Goal: Navigation & Orientation: Find specific page/section

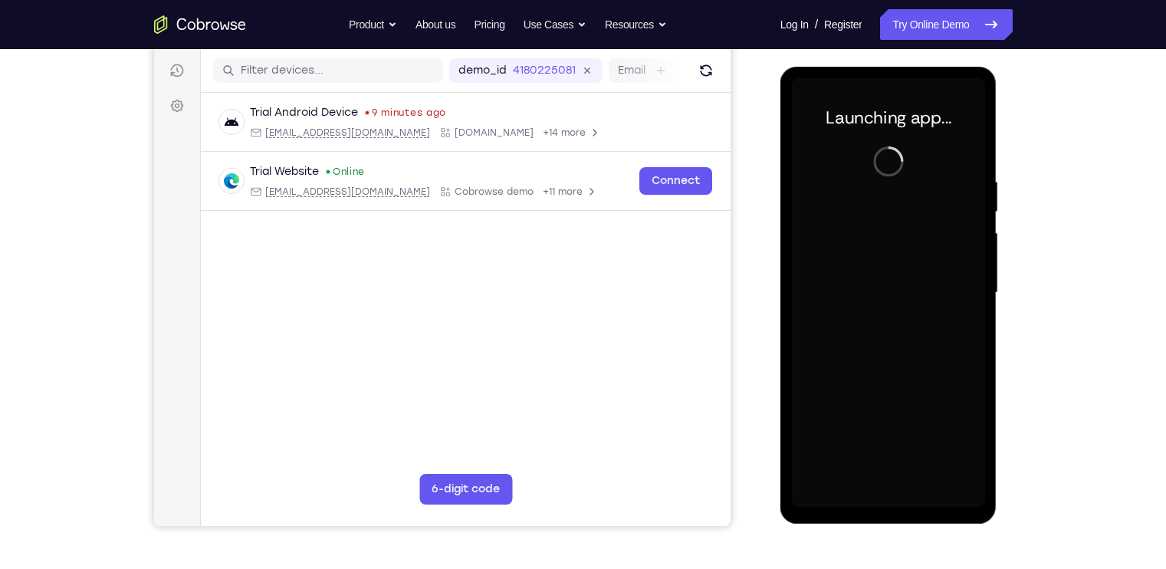
click at [899, 500] on div at bounding box center [888, 292] width 193 height 429
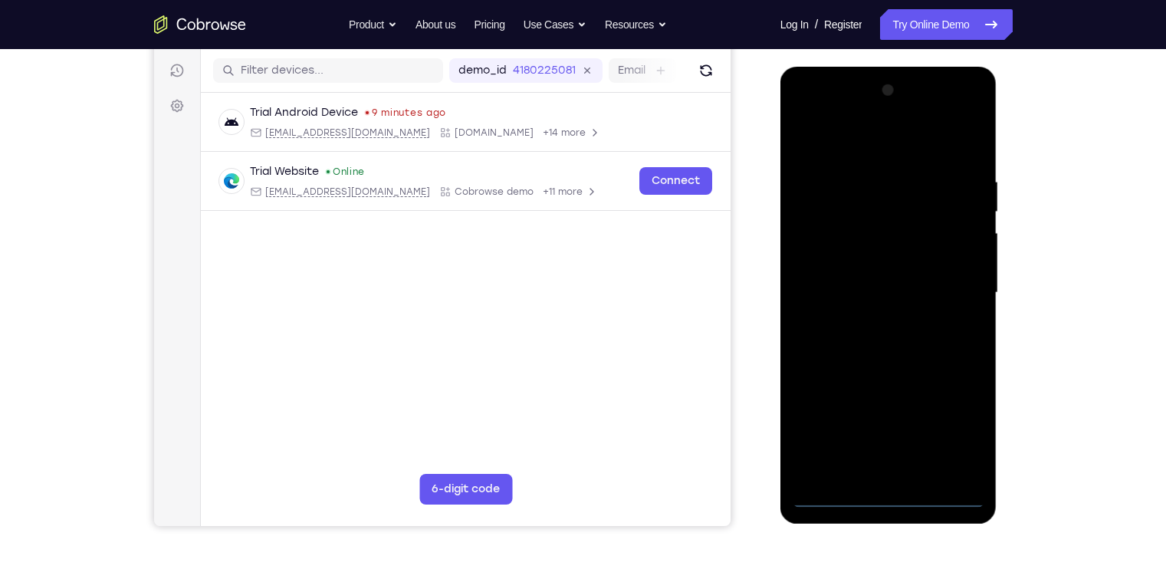
click at [884, 501] on div at bounding box center [888, 292] width 193 height 429
click at [933, 435] on div at bounding box center [888, 292] width 193 height 429
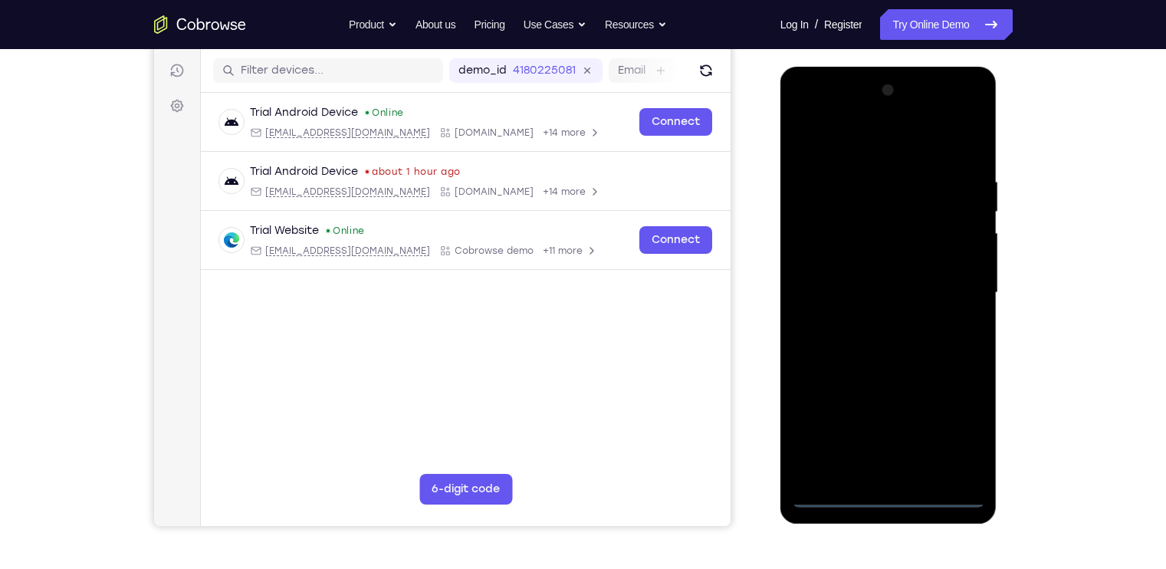
click at [946, 432] on div at bounding box center [888, 292] width 193 height 429
click at [818, 117] on div at bounding box center [888, 292] width 193 height 429
click at [829, 240] on div at bounding box center [888, 292] width 193 height 429
click at [877, 290] on div at bounding box center [888, 292] width 193 height 429
click at [871, 277] on div at bounding box center [888, 292] width 193 height 429
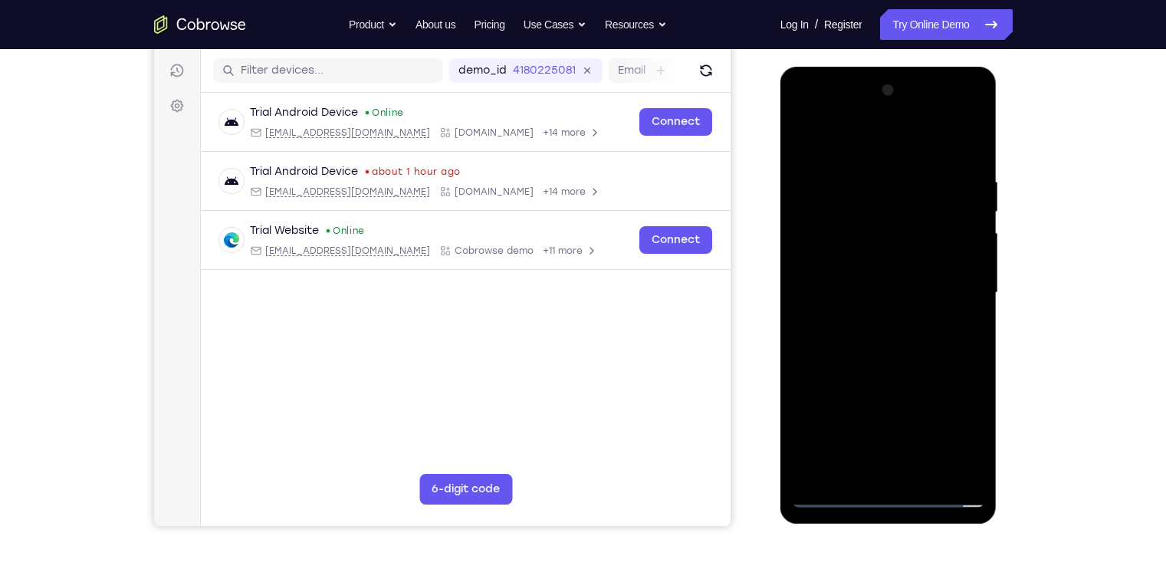
click at [862, 303] on div at bounding box center [888, 292] width 193 height 429
click at [916, 381] on div at bounding box center [888, 292] width 193 height 429
click at [927, 254] on div at bounding box center [888, 292] width 193 height 429
drag, startPoint x: 874, startPoint y: 346, endPoint x: 864, endPoint y: 272, distance: 74.4
click at [864, 272] on div at bounding box center [888, 292] width 193 height 429
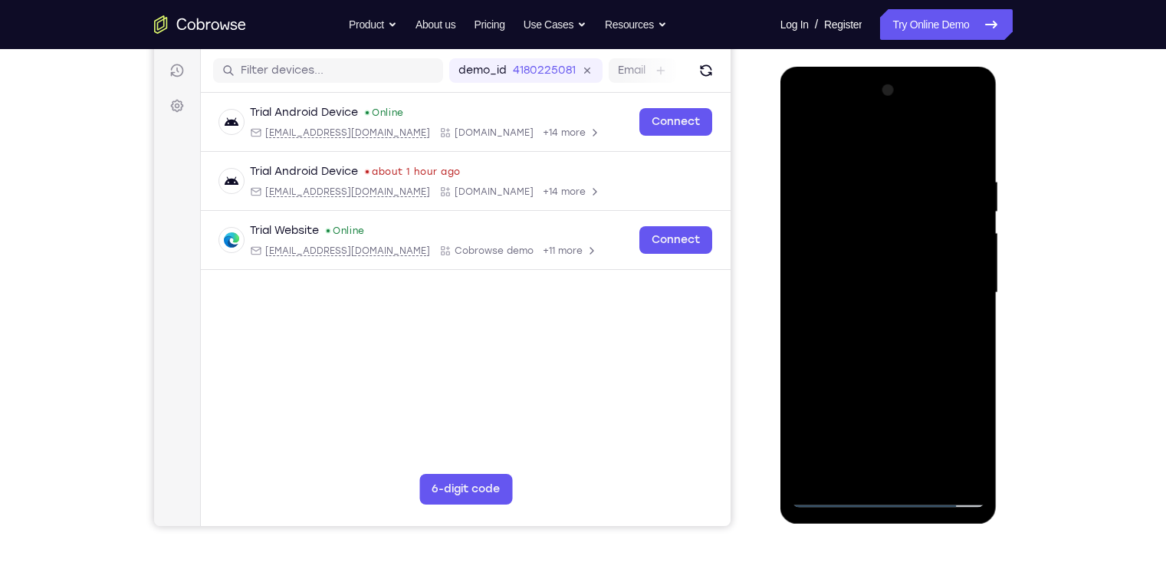
click at [884, 464] on div at bounding box center [888, 292] width 193 height 429
click at [884, 281] on div at bounding box center [888, 292] width 193 height 429
click at [953, 112] on div at bounding box center [888, 292] width 193 height 429
click at [867, 131] on div at bounding box center [888, 292] width 193 height 429
click at [962, 287] on div at bounding box center [888, 292] width 193 height 429
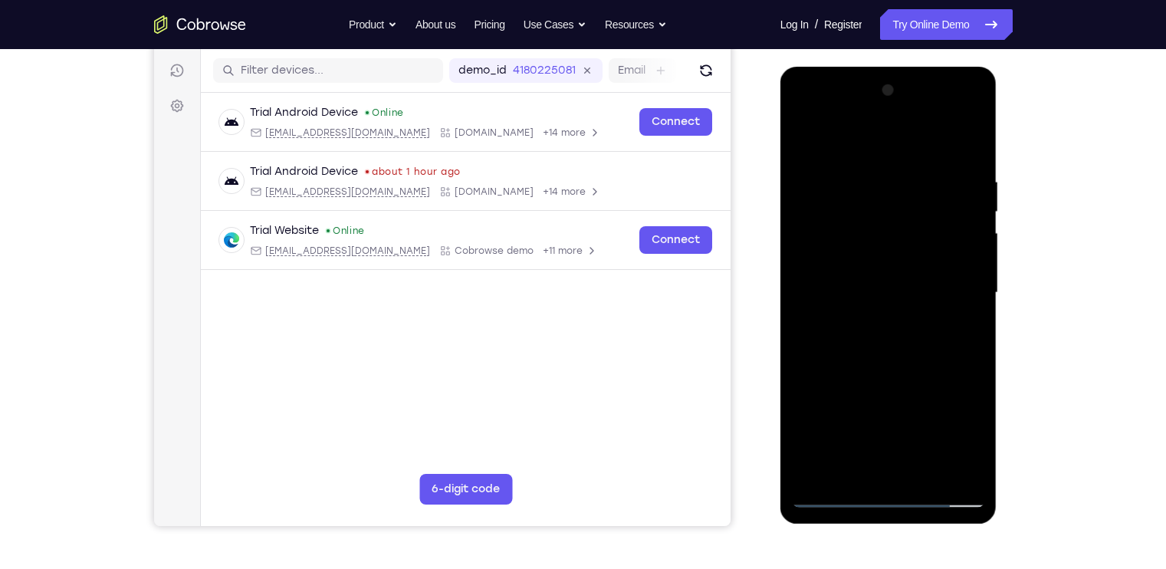
click at [871, 313] on div at bounding box center [888, 292] width 193 height 429
click at [957, 112] on div at bounding box center [888, 292] width 193 height 429
click at [878, 162] on div at bounding box center [888, 292] width 193 height 429
click at [868, 330] on div at bounding box center [888, 292] width 193 height 429
click at [899, 459] on div at bounding box center [888, 292] width 193 height 429
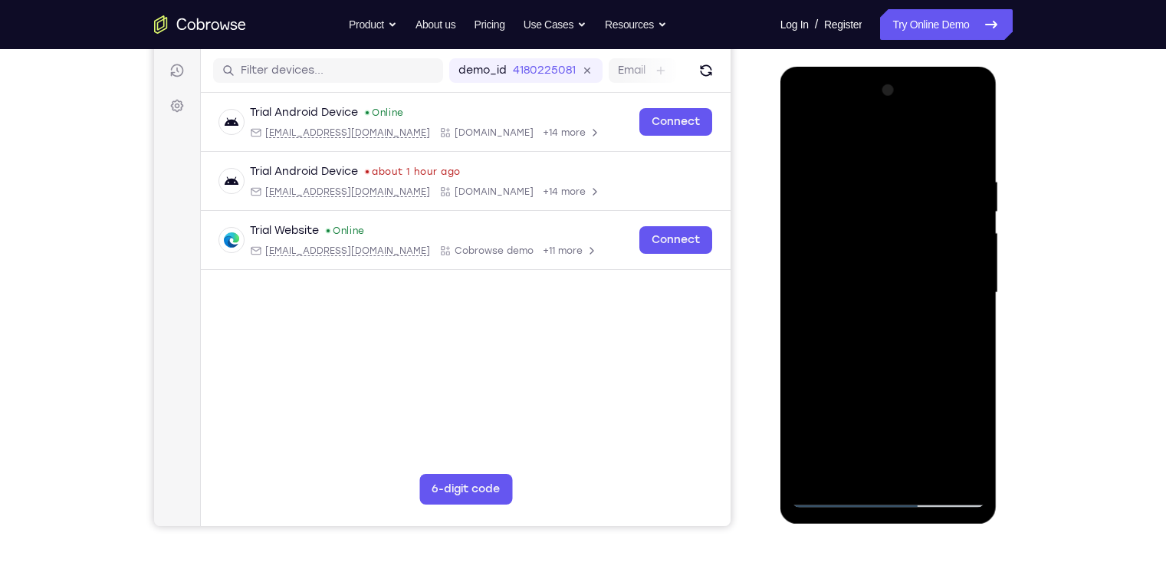
drag, startPoint x: 926, startPoint y: 255, endPoint x: 718, endPoint y: 270, distance: 208.2
click at [780, 270] on html "Online web based iOS Simulators and Android Emulators. Run iPhone, iPad, Mobile…" at bounding box center [889, 297] width 218 height 460
drag, startPoint x: 933, startPoint y: 254, endPoint x: 815, endPoint y: 251, distance: 118.8
click at [815, 251] on div at bounding box center [888, 292] width 193 height 429
drag, startPoint x: 950, startPoint y: 256, endPoint x: 787, endPoint y: 256, distance: 163.2
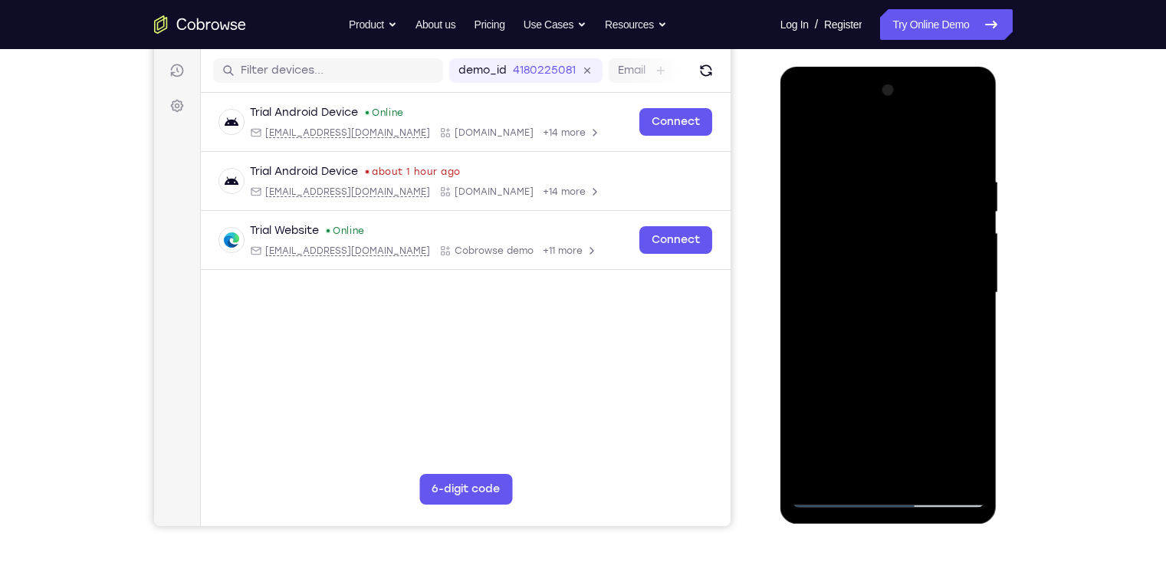
click at [787, 256] on div at bounding box center [888, 295] width 217 height 457
drag, startPoint x: 884, startPoint y: 380, endPoint x: 916, endPoint y: 162, distance: 220.0
click at [916, 162] on div at bounding box center [888, 292] width 193 height 429
drag, startPoint x: 916, startPoint y: 355, endPoint x: 916, endPoint y: 182, distance: 173.2
click at [916, 182] on div at bounding box center [888, 292] width 193 height 429
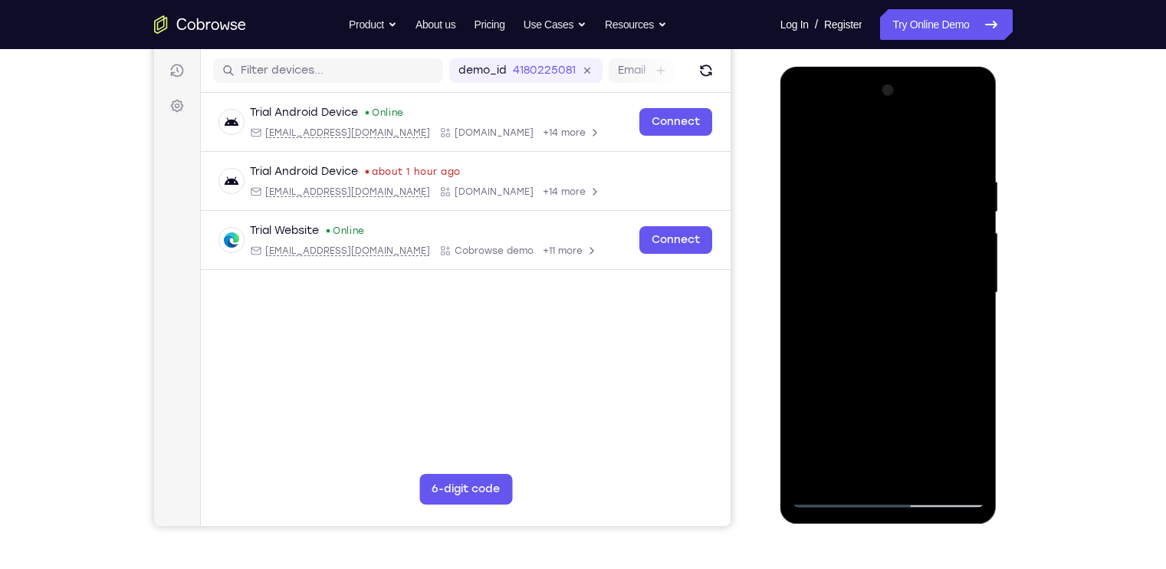
drag, startPoint x: 897, startPoint y: 418, endPoint x: 924, endPoint y: 241, distance: 179.1
click at [924, 241] on div at bounding box center [888, 292] width 193 height 429
drag, startPoint x: 878, startPoint y: 368, endPoint x: 875, endPoint y: 200, distance: 167.9
click at [875, 200] on div at bounding box center [888, 292] width 193 height 429
drag, startPoint x: 885, startPoint y: 385, endPoint x: 873, endPoint y: 197, distance: 188.2
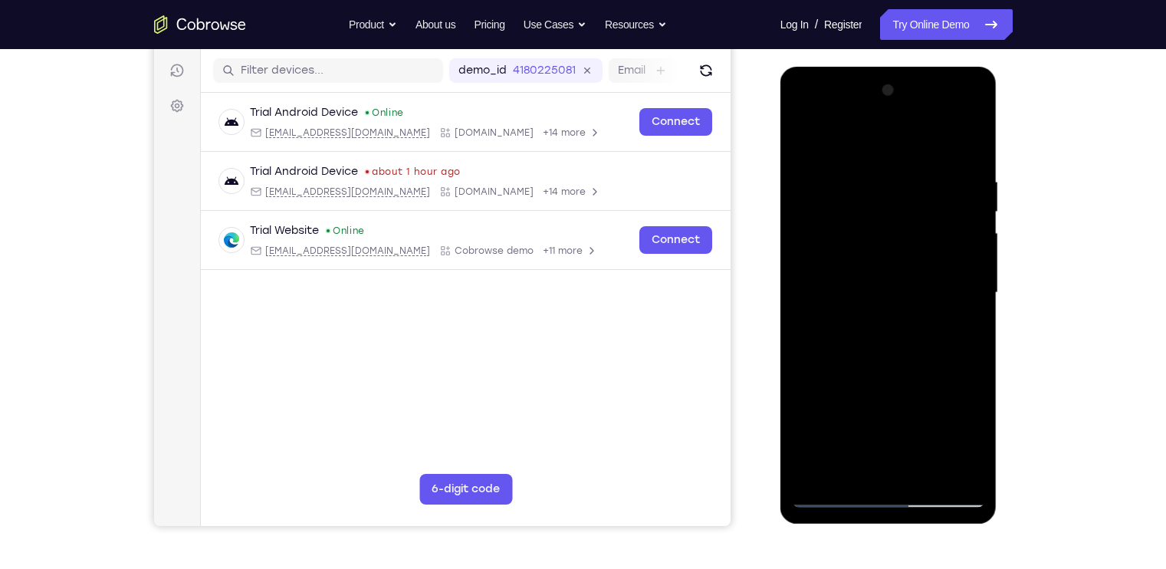
click at [873, 197] on div at bounding box center [888, 292] width 193 height 429
drag, startPoint x: 881, startPoint y: 360, endPoint x: 875, endPoint y: 143, distance: 217.7
click at [875, 143] on div at bounding box center [888, 292] width 193 height 429
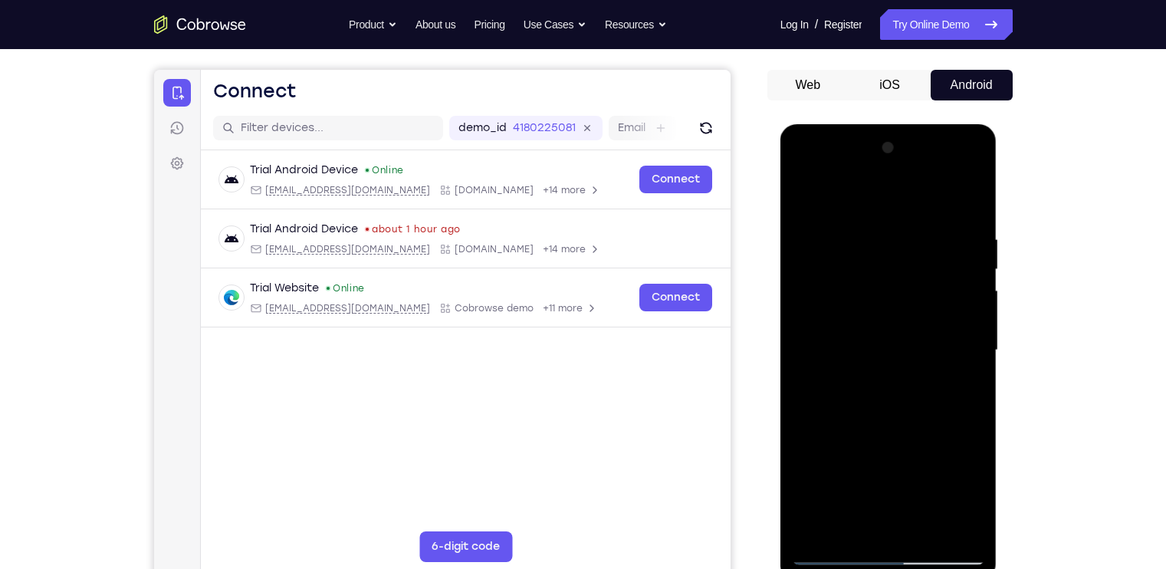
scroll to position [127, 0]
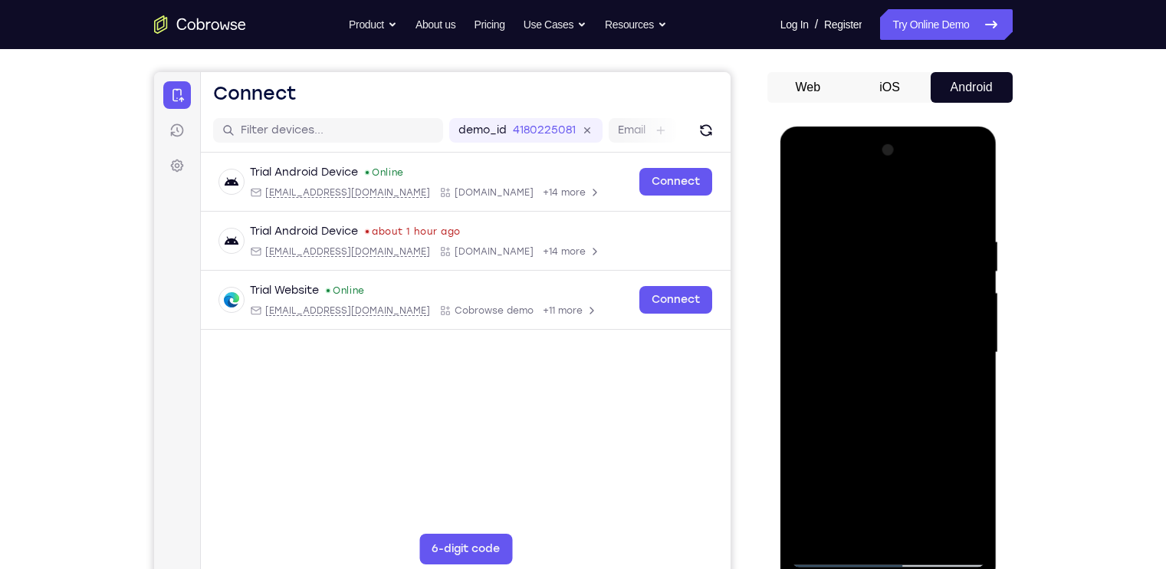
click at [955, 168] on div at bounding box center [888, 352] width 193 height 429
click at [898, 197] on div at bounding box center [888, 352] width 193 height 429
click at [856, 199] on div at bounding box center [888, 352] width 193 height 429
click at [882, 425] on div at bounding box center [888, 352] width 193 height 429
click at [878, 336] on div at bounding box center [888, 352] width 193 height 429
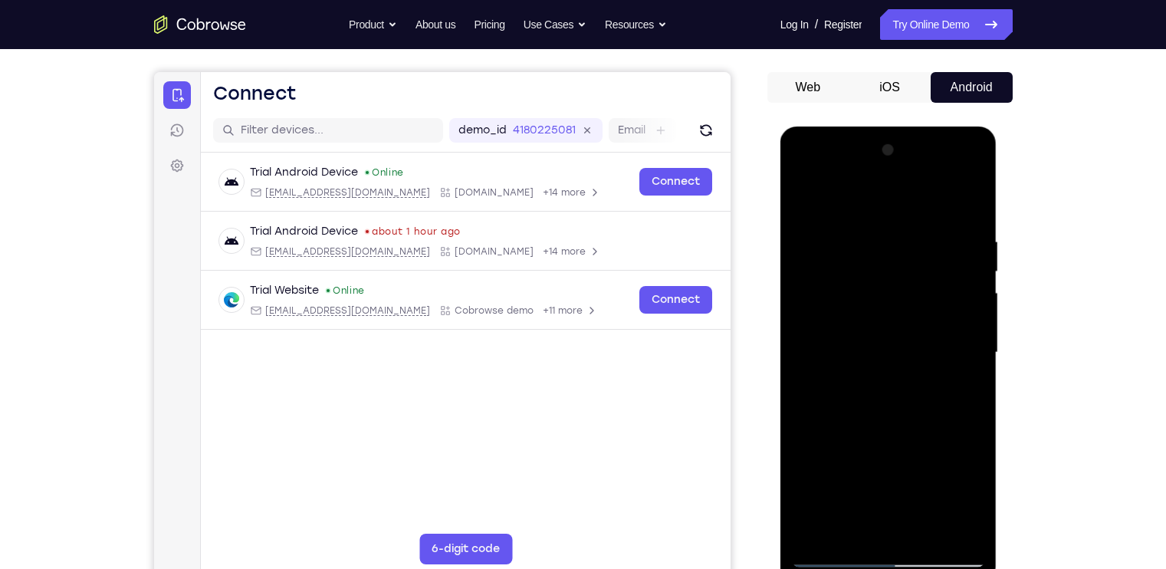
click at [881, 298] on div at bounding box center [888, 352] width 193 height 429
click at [904, 277] on div at bounding box center [888, 352] width 193 height 429
click at [927, 333] on div at bounding box center [888, 352] width 193 height 429
click at [885, 414] on div at bounding box center [888, 352] width 193 height 429
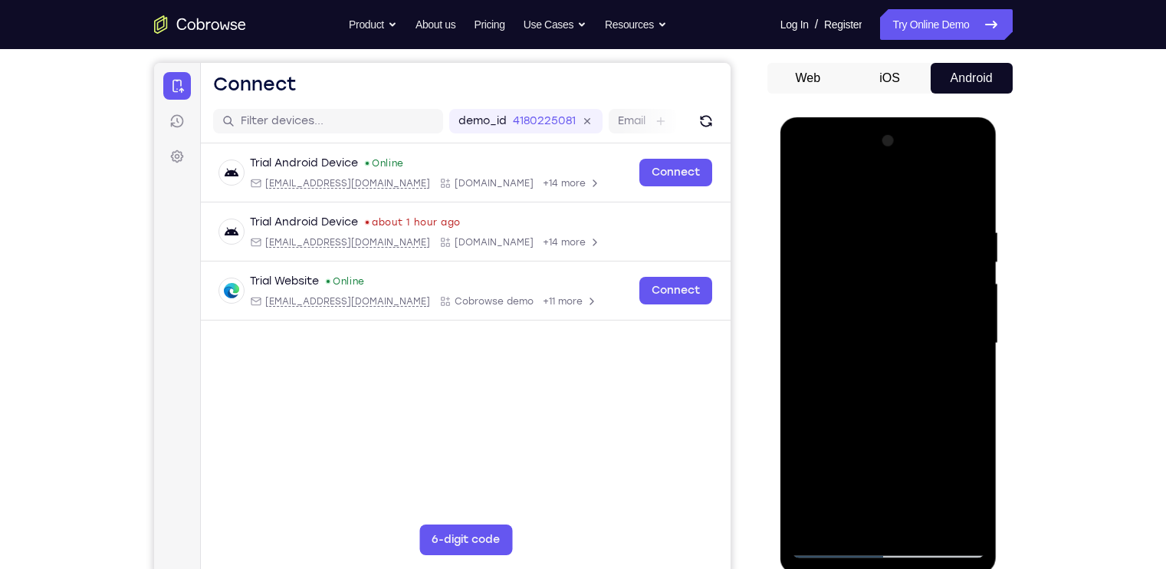
scroll to position [135, 0]
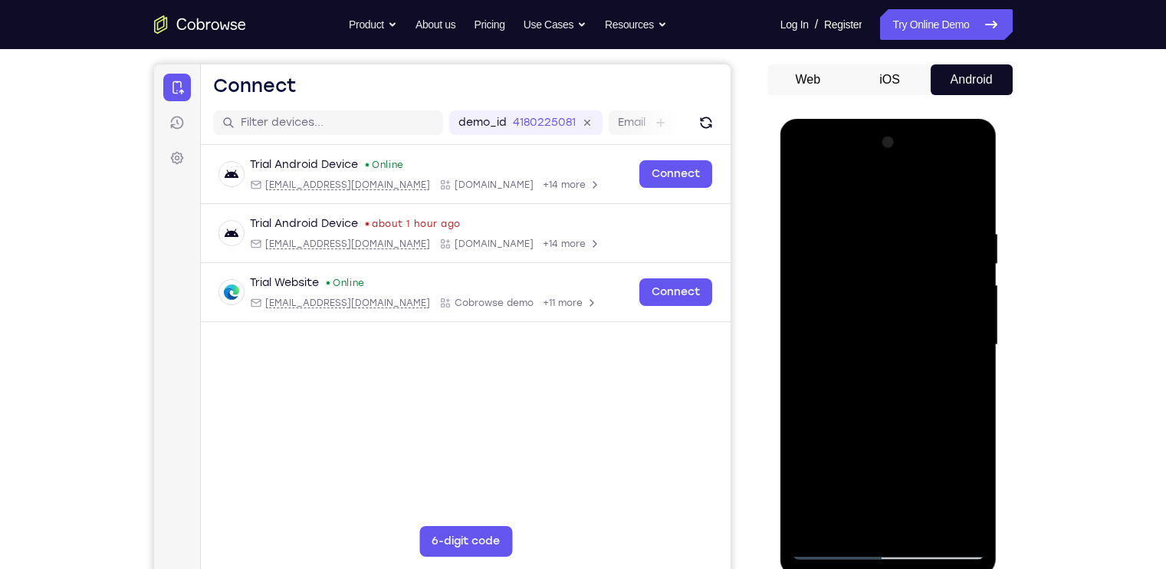
drag, startPoint x: 918, startPoint y: 279, endPoint x: 919, endPoint y: 261, distance: 17.6
click at [919, 261] on div at bounding box center [888, 344] width 193 height 429
click at [925, 519] on div at bounding box center [888, 344] width 193 height 429
click at [905, 427] on div at bounding box center [888, 344] width 193 height 429
drag, startPoint x: 902, startPoint y: 419, endPoint x: 920, endPoint y: 271, distance: 149.1
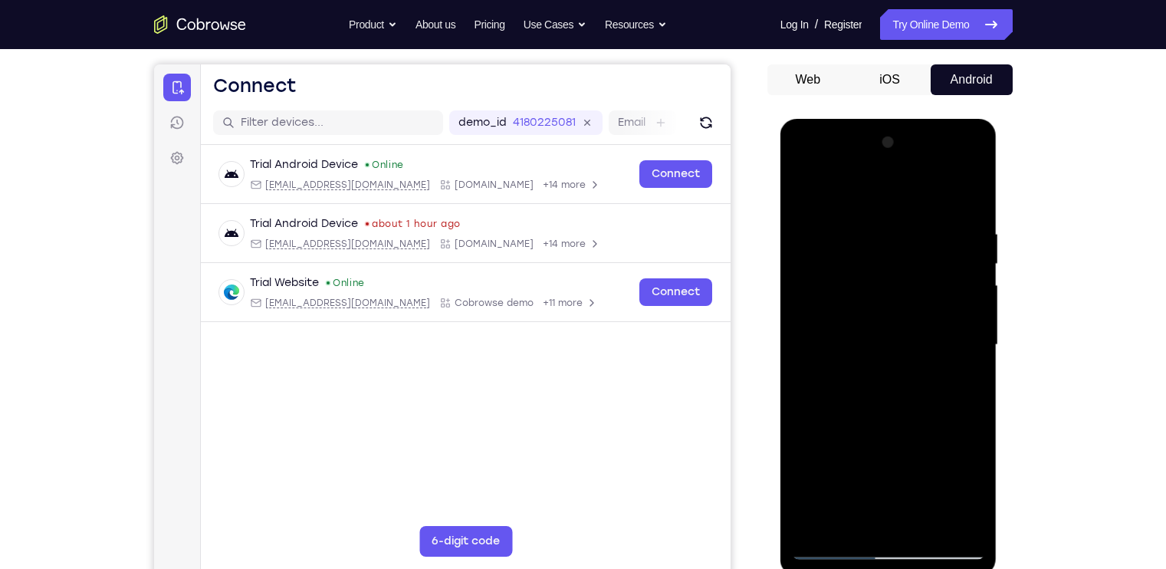
click at [920, 271] on div at bounding box center [888, 344] width 193 height 429
drag, startPoint x: 869, startPoint y: 414, endPoint x: 916, endPoint y: 552, distance: 145.7
click at [916, 552] on div at bounding box center [888, 344] width 193 height 429
click at [802, 179] on div at bounding box center [888, 344] width 193 height 429
click at [955, 339] on div at bounding box center [888, 344] width 193 height 429
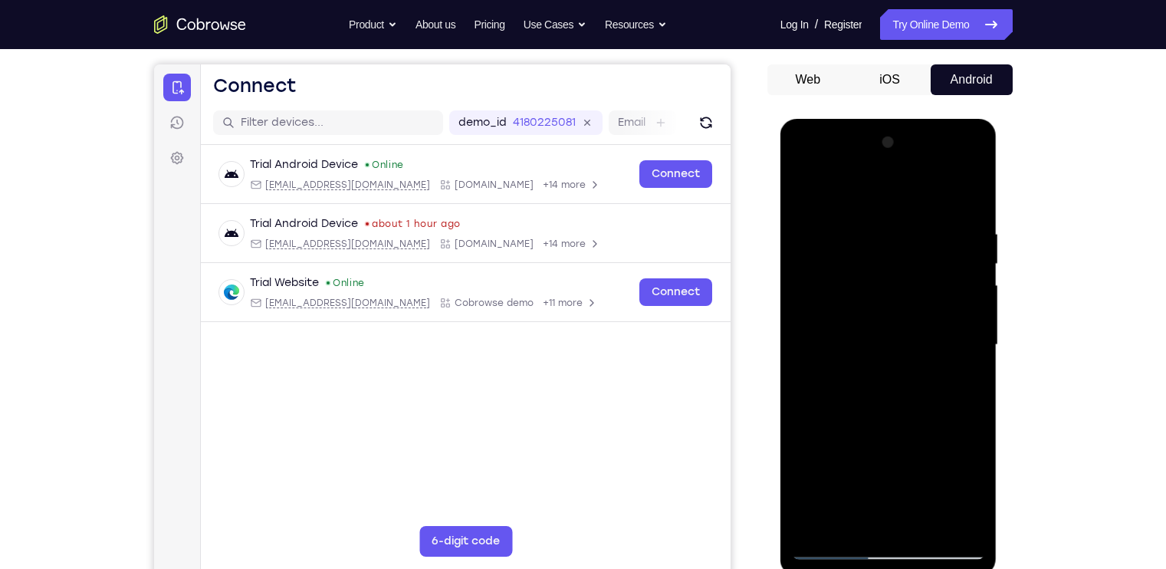
click at [871, 224] on div at bounding box center [888, 344] width 193 height 429
drag, startPoint x: 970, startPoint y: 244, endPoint x: 812, endPoint y: 250, distance: 157.2
click at [812, 250] on div at bounding box center [888, 344] width 193 height 429
drag, startPoint x: 970, startPoint y: 348, endPoint x: 761, endPoint y: 329, distance: 210.1
click at [780, 329] on html "Online web based iOS Simulators and Android Emulators. Run iPhone, iPad, Mobile…" at bounding box center [889, 349] width 218 height 460
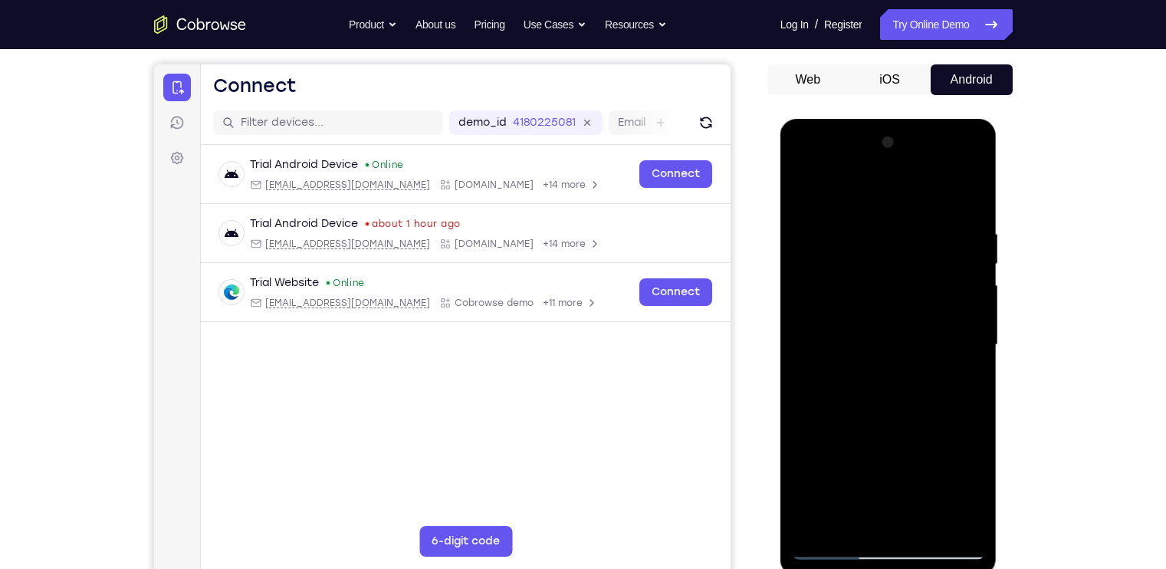
drag, startPoint x: 956, startPoint y: 336, endPoint x: 745, endPoint y: 320, distance: 212.1
click at [780, 320] on html "Online web based iOS Simulators and Android Emulators. Run iPhone, iPad, Mobile…" at bounding box center [889, 349] width 218 height 460
drag, startPoint x: 948, startPoint y: 334, endPoint x: 767, endPoint y: 325, distance: 181.1
click at [780, 325] on html "Online web based iOS Simulators and Android Emulators. Run iPhone, iPad, Mobile…" at bounding box center [889, 349] width 218 height 460
drag, startPoint x: 963, startPoint y: 317, endPoint x: 805, endPoint y: 306, distance: 158.3
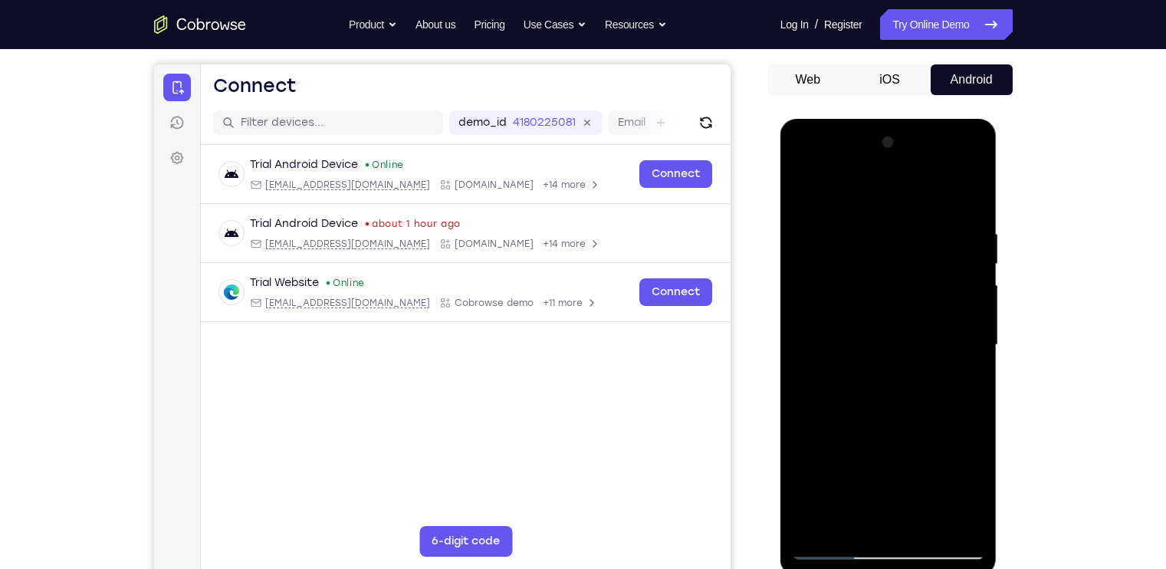
click at [805, 306] on div at bounding box center [888, 344] width 193 height 429
drag, startPoint x: 977, startPoint y: 277, endPoint x: 756, endPoint y: 265, distance: 221.8
click at [780, 265] on html "Online web based iOS Simulators and Android Emulators. Run iPhone, iPad, Mobile…" at bounding box center [889, 349] width 218 height 460
drag, startPoint x: 958, startPoint y: 391, endPoint x: 809, endPoint y: 376, distance: 150.2
click at [809, 376] on div at bounding box center [888, 344] width 193 height 429
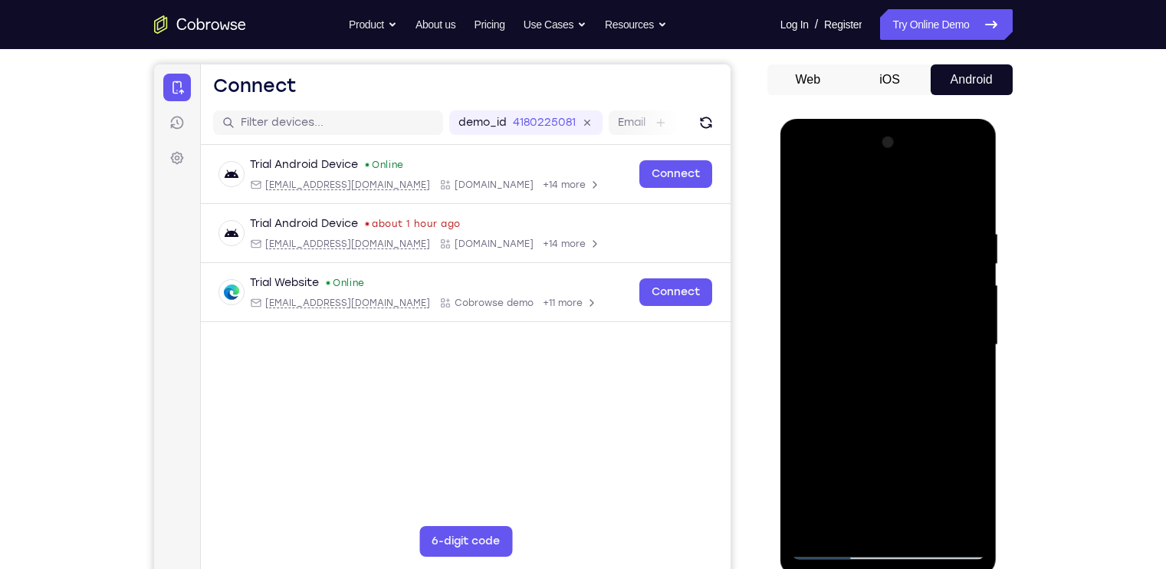
drag, startPoint x: 966, startPoint y: 375, endPoint x: 697, endPoint y: 360, distance: 270.2
click at [780, 360] on html "Online web based iOS Simulators and Android Emulators. Run iPhone, iPad, Mobile…" at bounding box center [889, 349] width 218 height 460
click at [964, 197] on div at bounding box center [888, 344] width 193 height 429
click at [960, 530] on div at bounding box center [888, 344] width 193 height 429
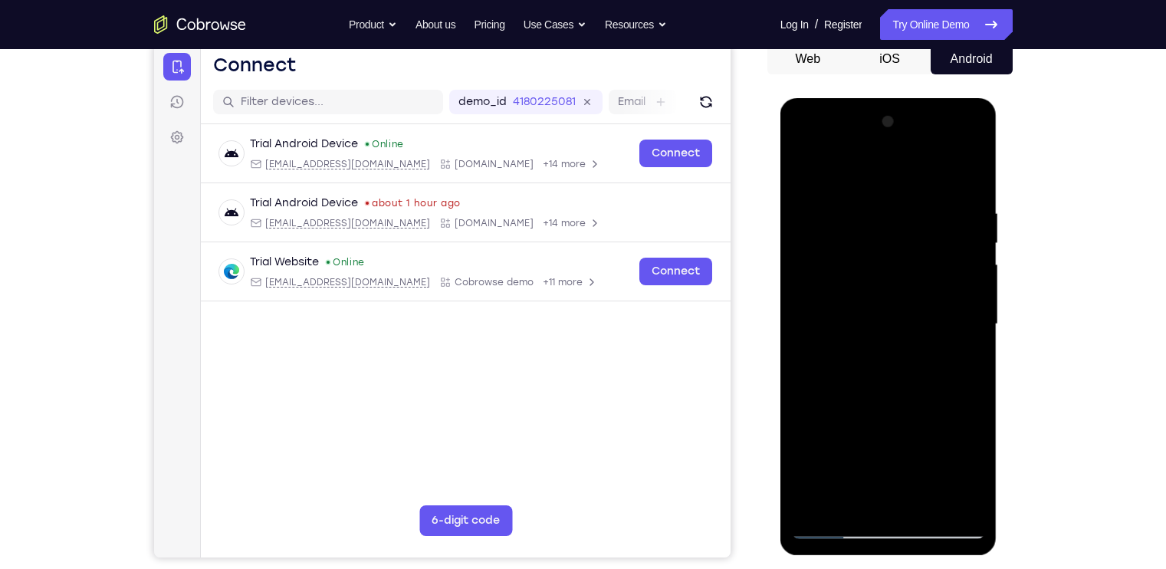
scroll to position [160, 0]
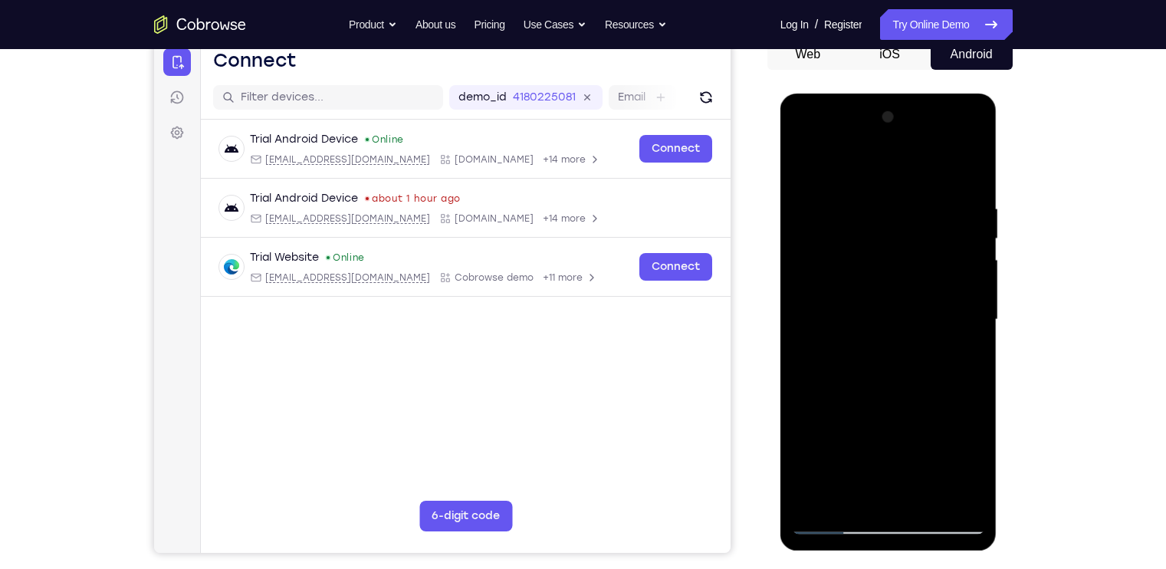
click at [830, 445] on div at bounding box center [888, 319] width 193 height 429
click at [974, 294] on div at bounding box center [888, 319] width 193 height 429
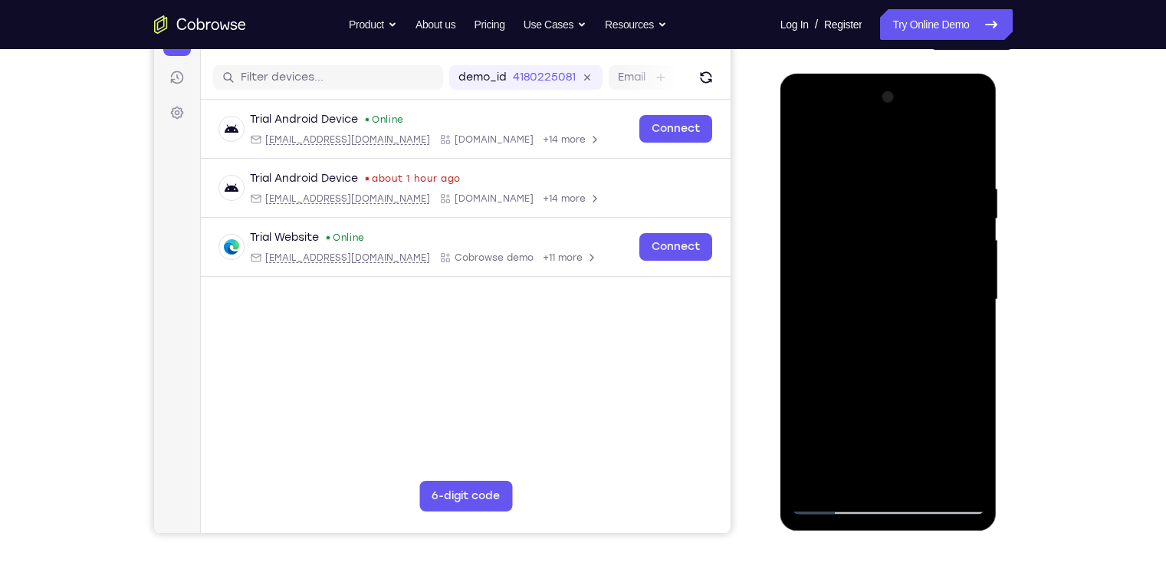
scroll to position [179, 0]
click at [838, 401] on div at bounding box center [888, 300] width 193 height 429
click at [811, 146] on div at bounding box center [888, 300] width 193 height 429
click at [835, 396] on div at bounding box center [888, 300] width 193 height 429
click at [806, 150] on div at bounding box center [888, 300] width 193 height 429
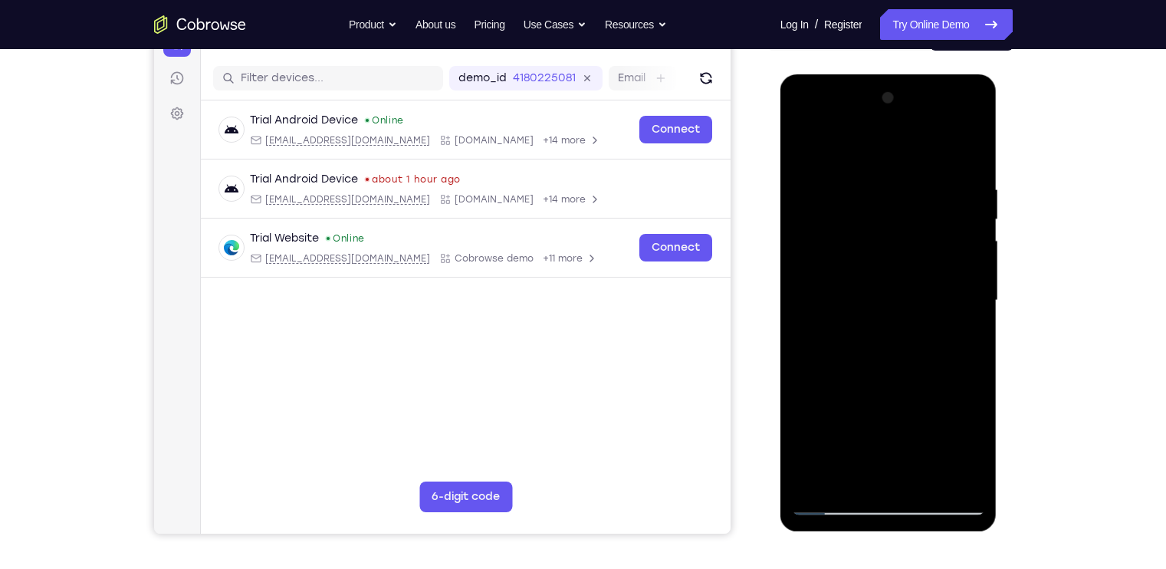
click at [832, 406] on div at bounding box center [888, 300] width 193 height 429
drag, startPoint x: 884, startPoint y: 408, endPoint x: 893, endPoint y: 267, distance: 141.3
click at [893, 267] on div at bounding box center [888, 300] width 193 height 429
drag, startPoint x: 887, startPoint y: 415, endPoint x: 889, endPoint y: 297, distance: 118.8
click at [889, 297] on div at bounding box center [888, 300] width 193 height 429
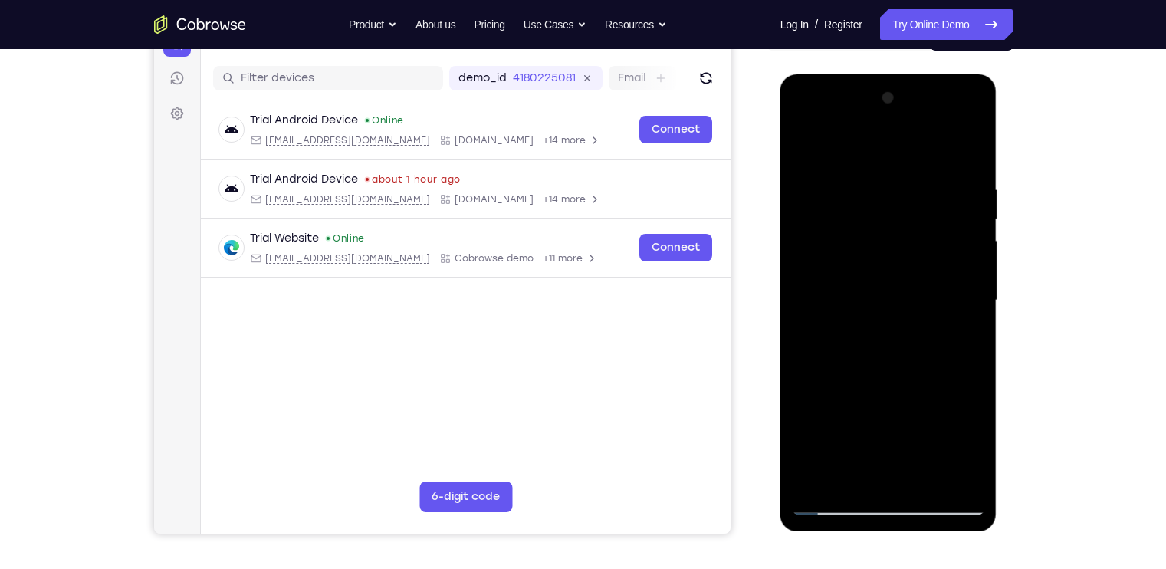
drag, startPoint x: 878, startPoint y: 406, endPoint x: 878, endPoint y: 312, distance: 94.3
click at [878, 312] on div at bounding box center [888, 300] width 193 height 429
drag, startPoint x: 881, startPoint y: 404, endPoint x: 886, endPoint y: 320, distance: 84.4
click at [886, 320] on div at bounding box center [888, 300] width 193 height 429
drag, startPoint x: 885, startPoint y: 391, endPoint x: 884, endPoint y: 315, distance: 75.9
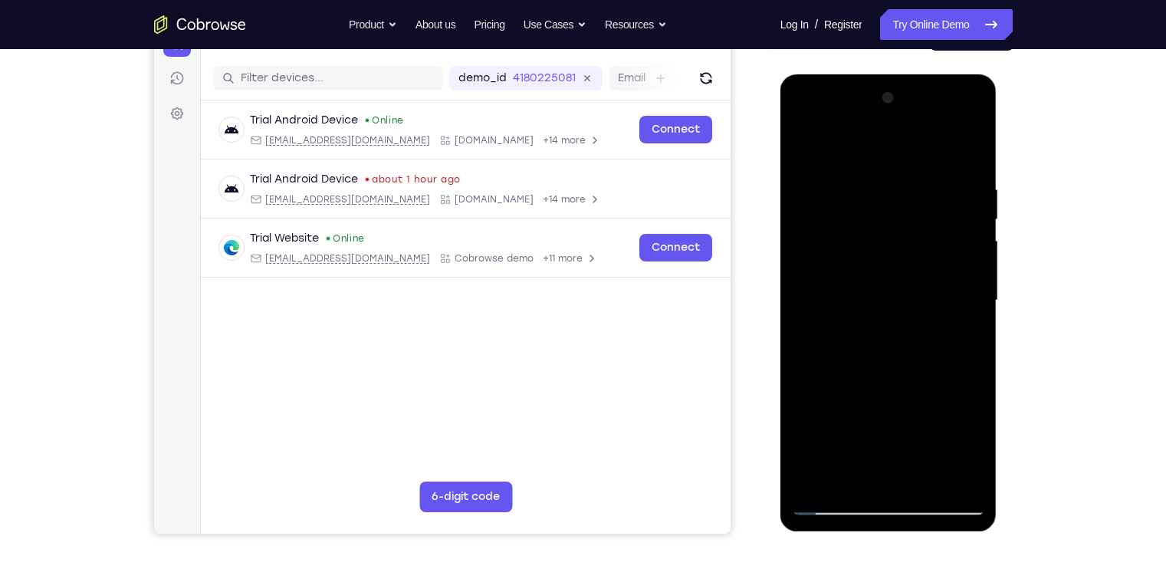
click at [884, 315] on div at bounding box center [888, 300] width 193 height 429
drag, startPoint x: 884, startPoint y: 379, endPoint x: 884, endPoint y: 301, distance: 78.2
click at [884, 301] on div at bounding box center [888, 300] width 193 height 429
drag, startPoint x: 885, startPoint y: 398, endPoint x: 887, endPoint y: 319, distance: 79.0
click at [887, 319] on div at bounding box center [888, 300] width 193 height 429
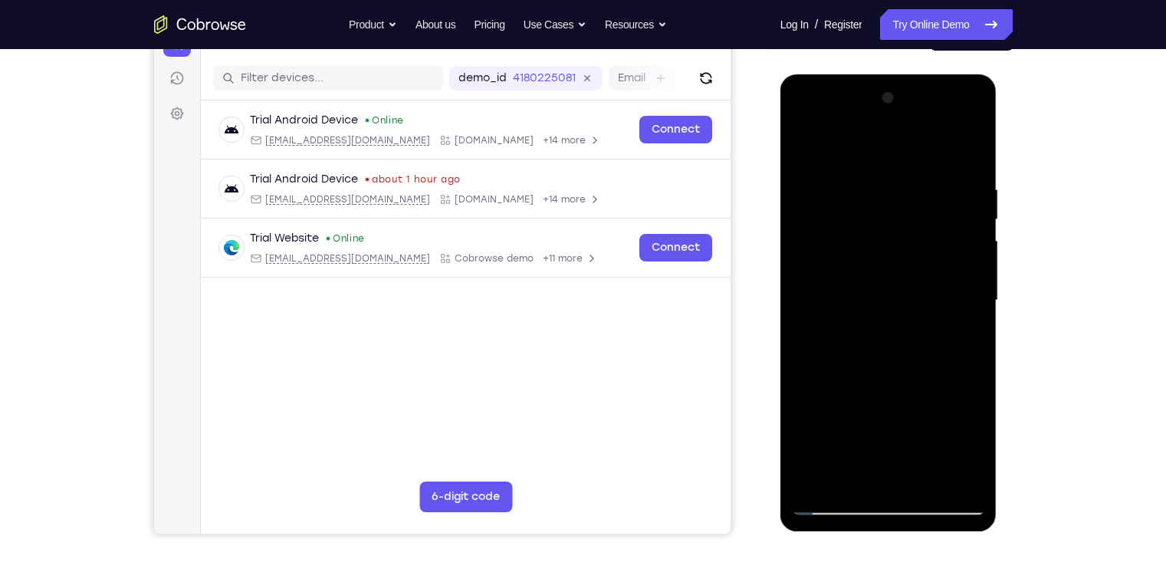
drag, startPoint x: 887, startPoint y: 376, endPoint x: 889, endPoint y: 290, distance: 85.9
click at [889, 290] on div at bounding box center [888, 300] width 193 height 429
drag, startPoint x: 894, startPoint y: 368, endPoint x: 898, endPoint y: 243, distance: 125.0
click at [898, 243] on div at bounding box center [888, 300] width 193 height 429
drag, startPoint x: 888, startPoint y: 402, endPoint x: 895, endPoint y: 329, distance: 73.1
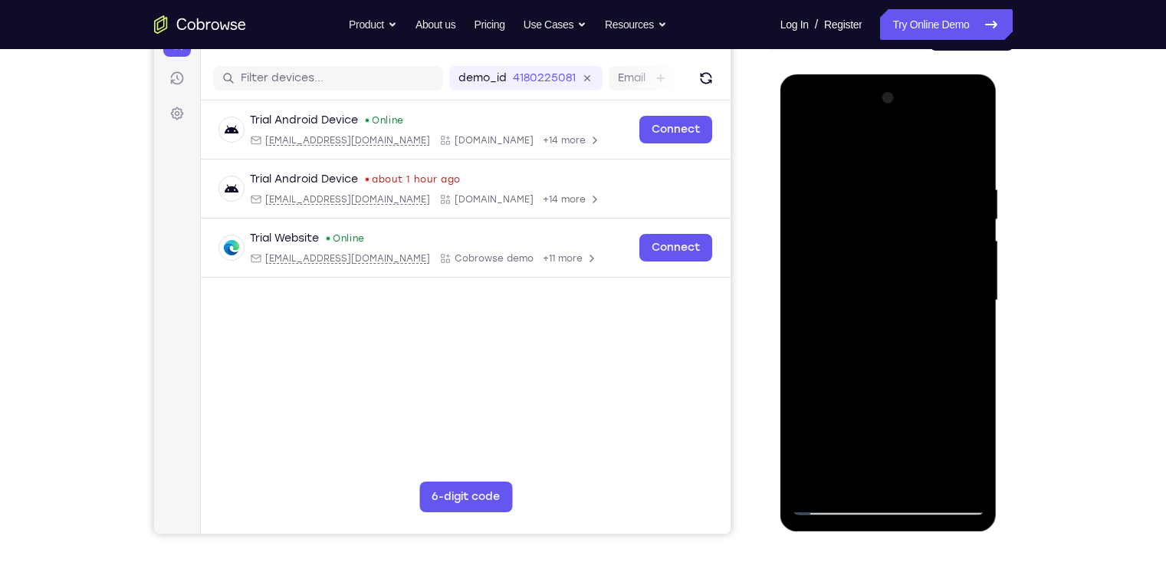
click at [895, 329] on div at bounding box center [888, 300] width 193 height 429
drag, startPoint x: 895, startPoint y: 386, endPoint x: 894, endPoint y: 330, distance: 56.0
click at [894, 330] on div at bounding box center [888, 300] width 193 height 429
drag, startPoint x: 894, startPoint y: 413, endPoint x: 895, endPoint y: 319, distance: 94.3
click at [895, 319] on div at bounding box center [888, 300] width 193 height 429
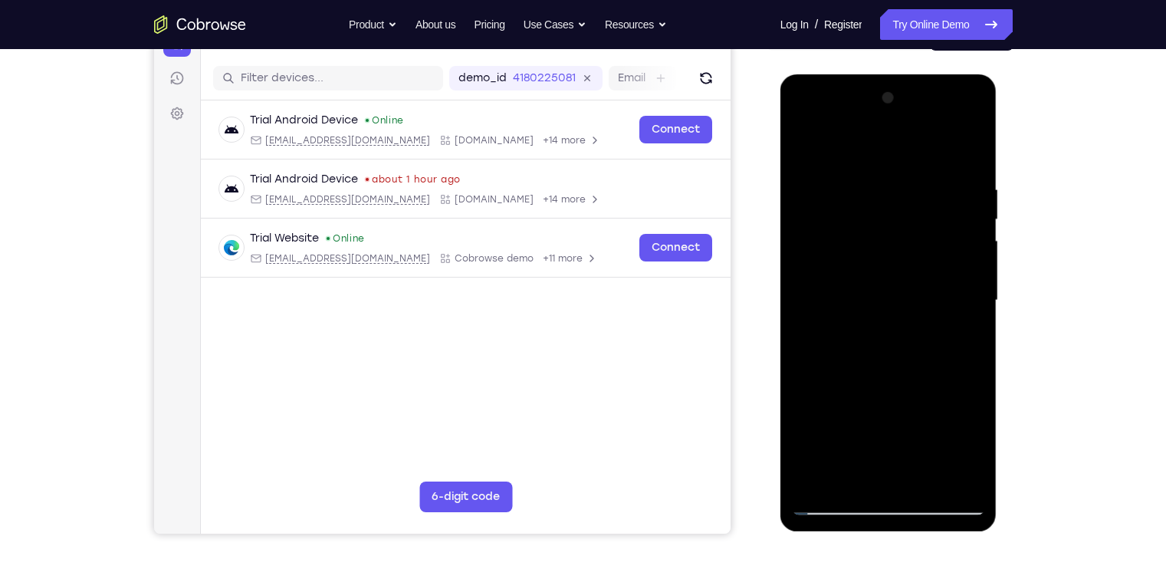
drag, startPoint x: 895, startPoint y: 399, endPoint x: 897, endPoint y: 296, distance: 102.7
click at [897, 296] on div at bounding box center [888, 300] width 193 height 429
drag, startPoint x: 889, startPoint y: 405, endPoint x: 885, endPoint y: 313, distance: 92.0
click at [885, 313] on div at bounding box center [888, 300] width 193 height 429
drag, startPoint x: 889, startPoint y: 392, endPoint x: 894, endPoint y: 339, distance: 53.1
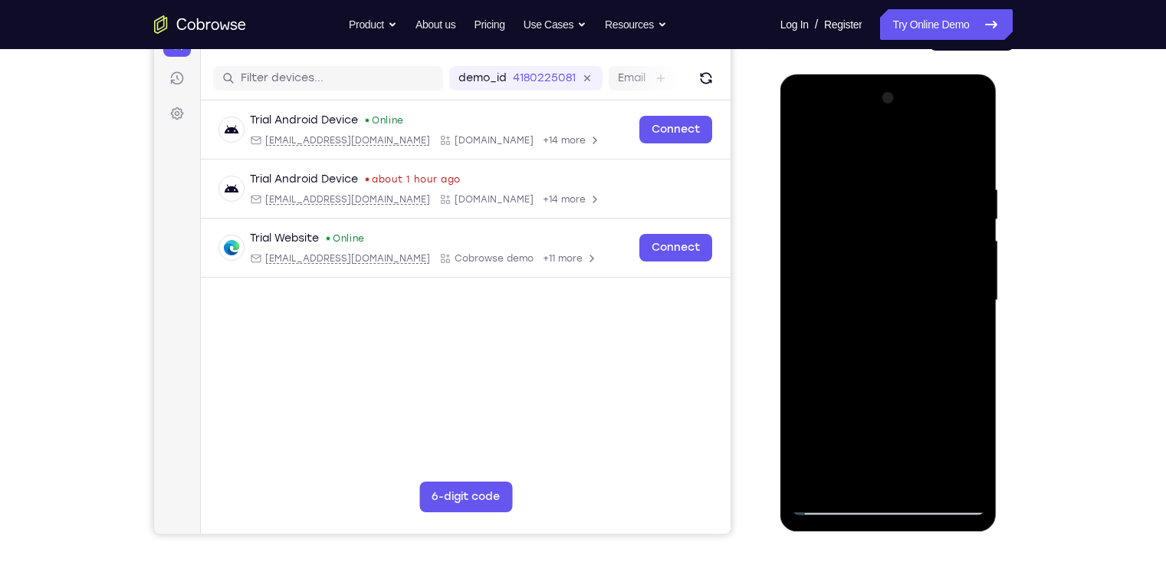
click at [894, 339] on div at bounding box center [888, 300] width 193 height 429
drag, startPoint x: 898, startPoint y: 446, endPoint x: 901, endPoint y: 351, distance: 95.1
click at [901, 351] on div at bounding box center [888, 300] width 193 height 429
drag, startPoint x: 891, startPoint y: 404, endPoint x: 902, endPoint y: 310, distance: 94.9
click at [902, 310] on div at bounding box center [888, 300] width 193 height 429
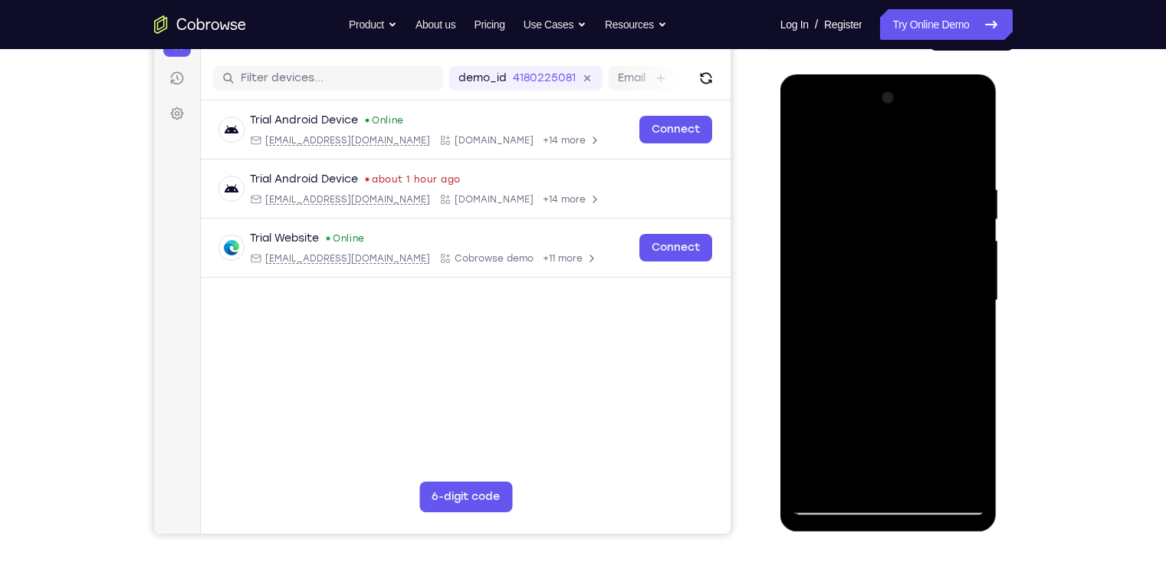
drag, startPoint x: 904, startPoint y: 404, endPoint x: 899, endPoint y: 281, distance: 122.7
click at [899, 281] on div at bounding box center [888, 300] width 193 height 429
drag, startPoint x: 885, startPoint y: 380, endPoint x: 888, endPoint y: 269, distance: 111.2
click at [888, 269] on div at bounding box center [888, 300] width 193 height 429
drag, startPoint x: 881, startPoint y: 402, endPoint x: 884, endPoint y: 353, distance: 48.4
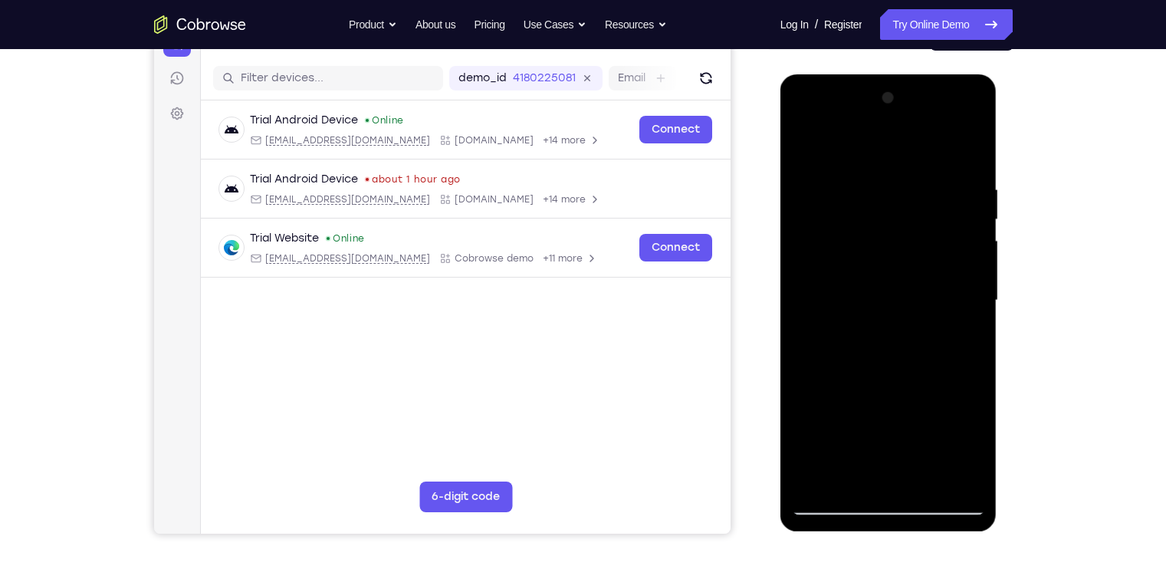
click at [884, 353] on div at bounding box center [888, 300] width 193 height 429
drag, startPoint x: 886, startPoint y: 426, endPoint x: 894, endPoint y: 346, distance: 80.8
click at [894, 346] on div at bounding box center [888, 300] width 193 height 429
drag, startPoint x: 894, startPoint y: 385, endPoint x: 900, endPoint y: 280, distance: 105.2
click at [900, 280] on div at bounding box center [888, 300] width 193 height 429
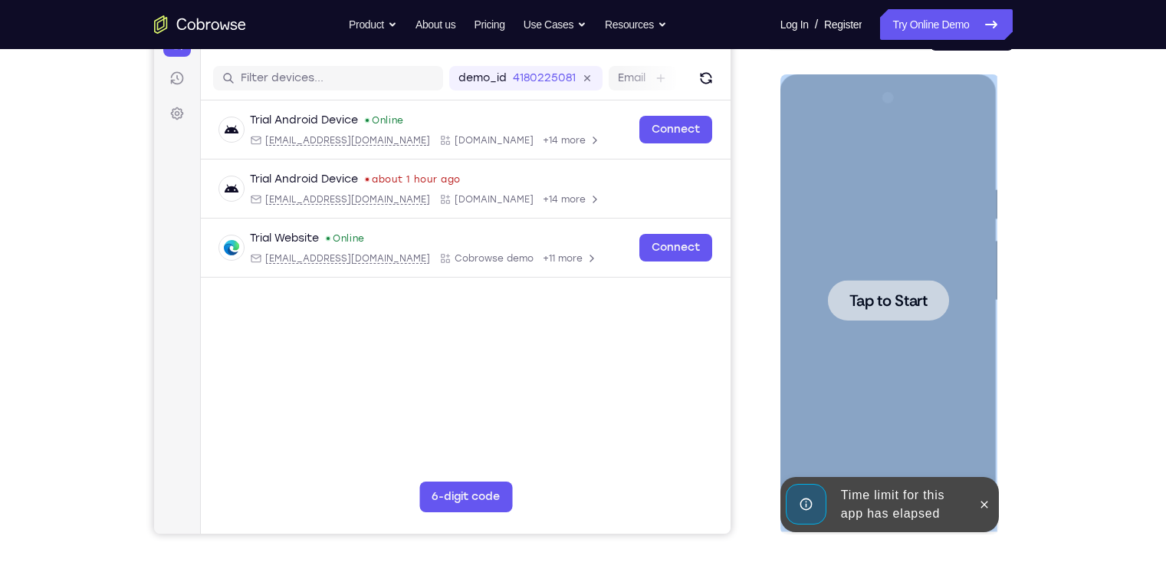
drag, startPoint x: 902, startPoint y: 383, endPoint x: 1023, endPoint y: 158, distance: 255.8
click at [999, 158] on html "Online web based iOS Simulators and Android Emulators. Run iPhone, iPad, Mobile…" at bounding box center [889, 304] width 218 height 460
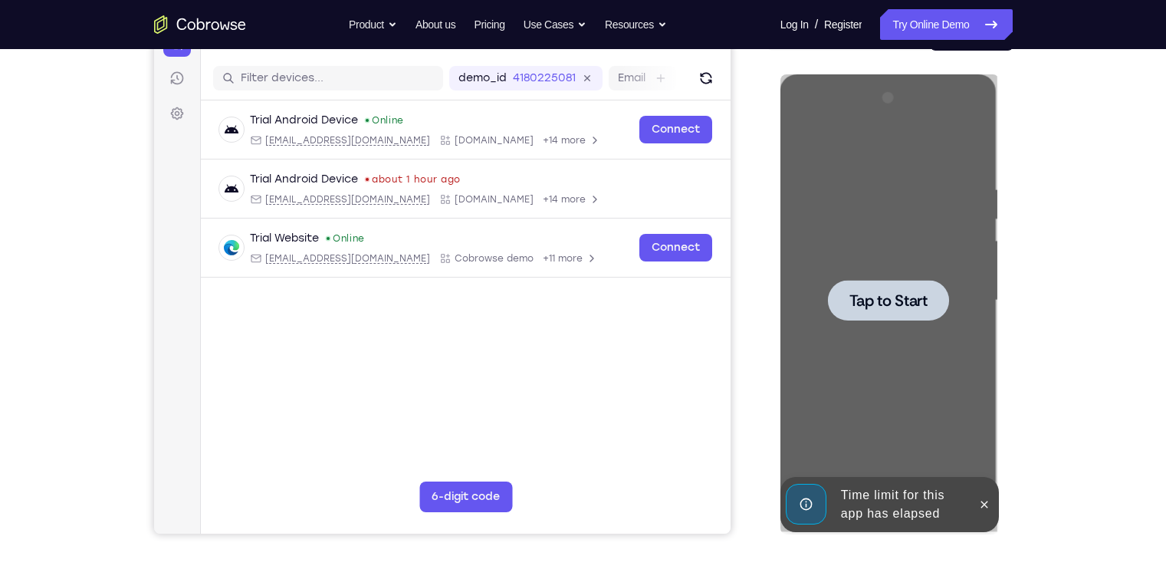
click at [742, 192] on div "Your Support Agent Your Customer Web iOS Android" at bounding box center [583, 251] width 858 height 566
